Goal: Task Accomplishment & Management: Manage account settings

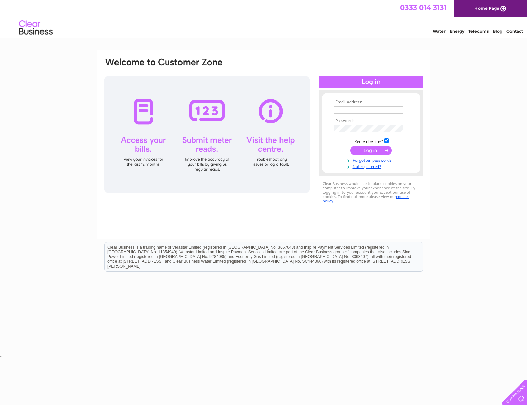
type input "[EMAIL_ADDRESS][DOMAIN_NAME]"
click at [366, 148] on input "submit" at bounding box center [370, 150] width 41 height 9
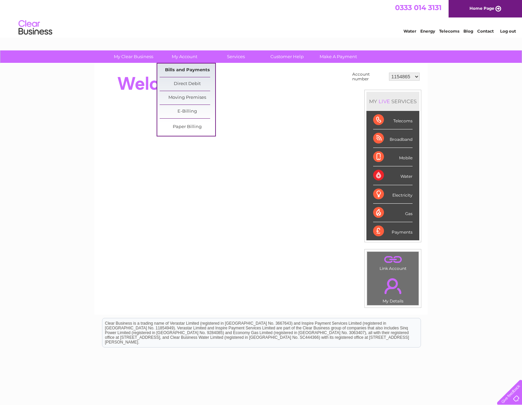
click at [193, 71] on link "Bills and Payments" at bounding box center [187, 70] width 56 height 13
